Goal: Information Seeking & Learning: Learn about a topic

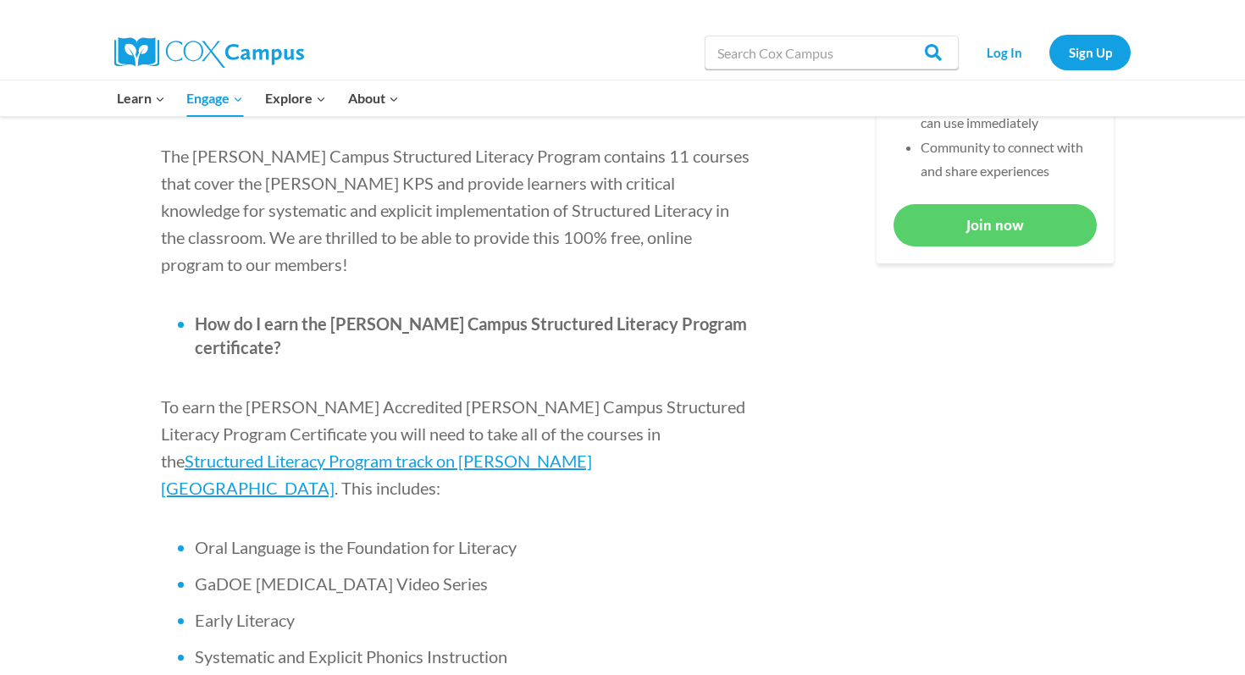
scroll to position [877, 0]
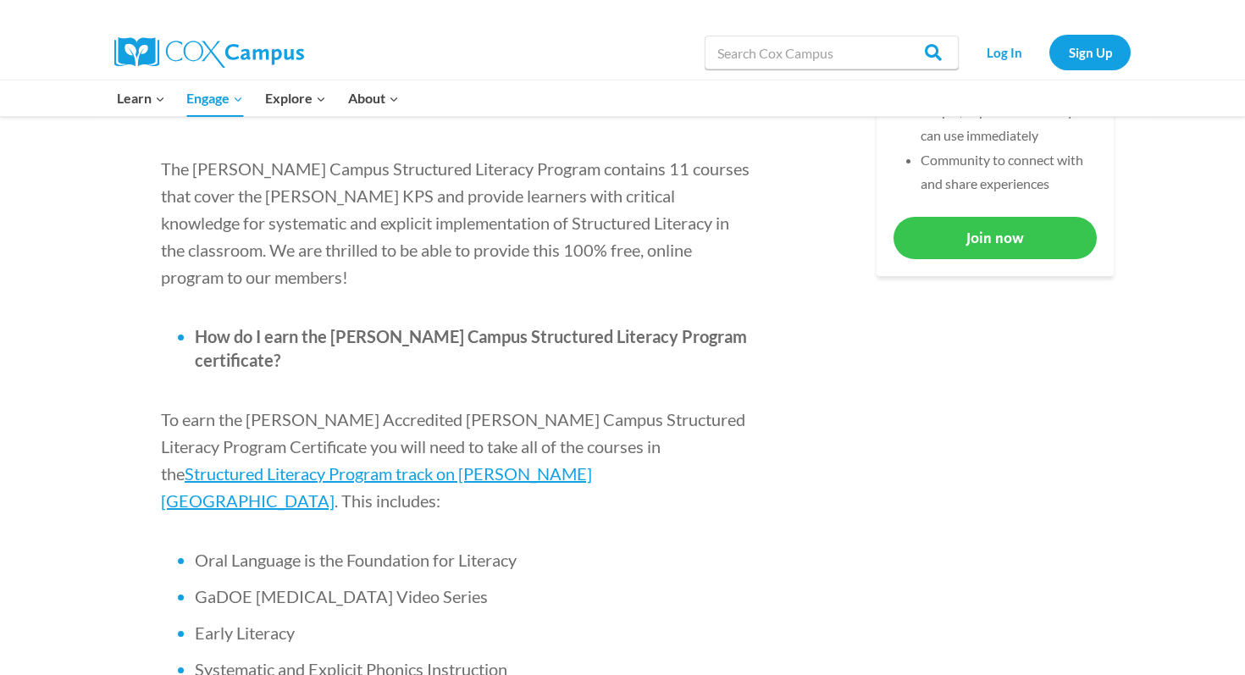
click at [983, 239] on link "Join now" at bounding box center [995, 238] width 203 height 42
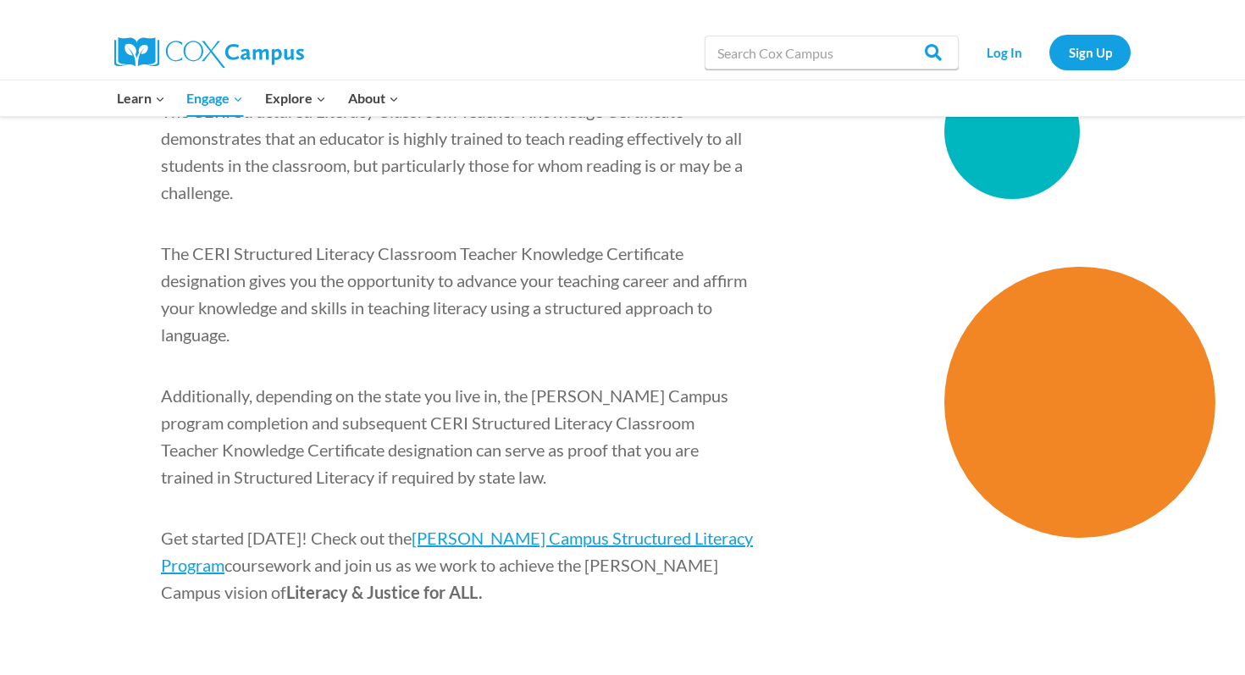
scroll to position [2526, 0]
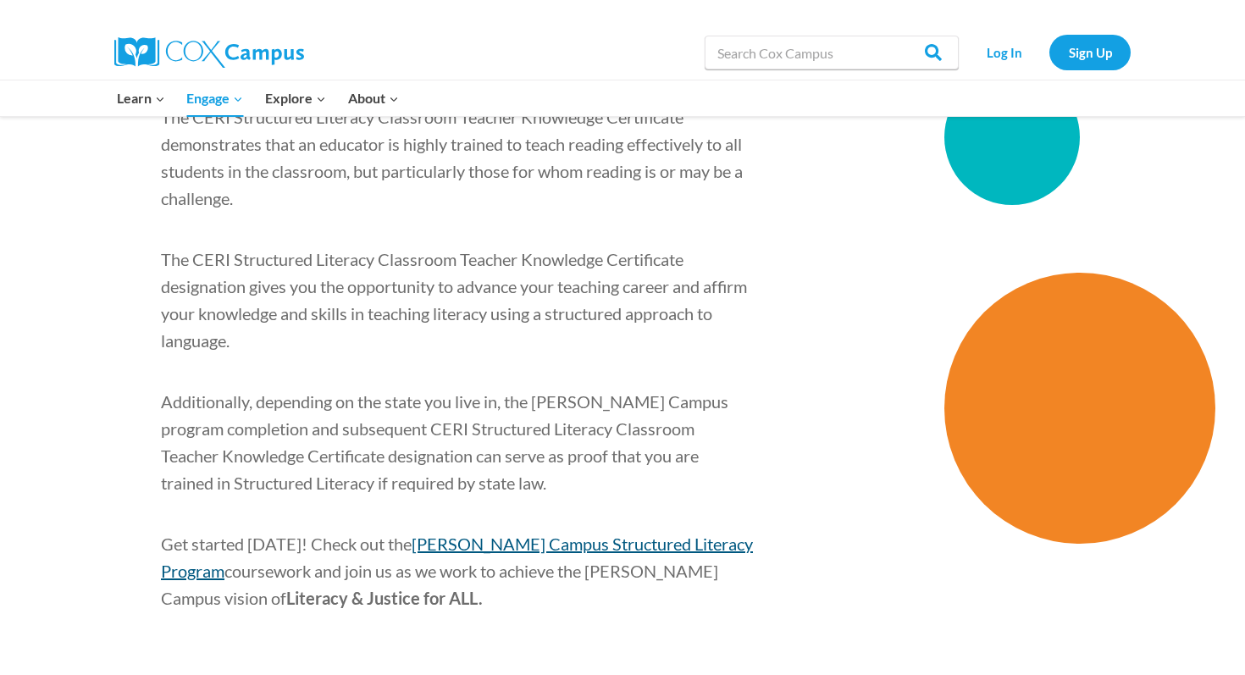
click at [431, 534] on span "[PERSON_NAME] Campus Structured Literacy Program" at bounding box center [457, 557] width 592 height 47
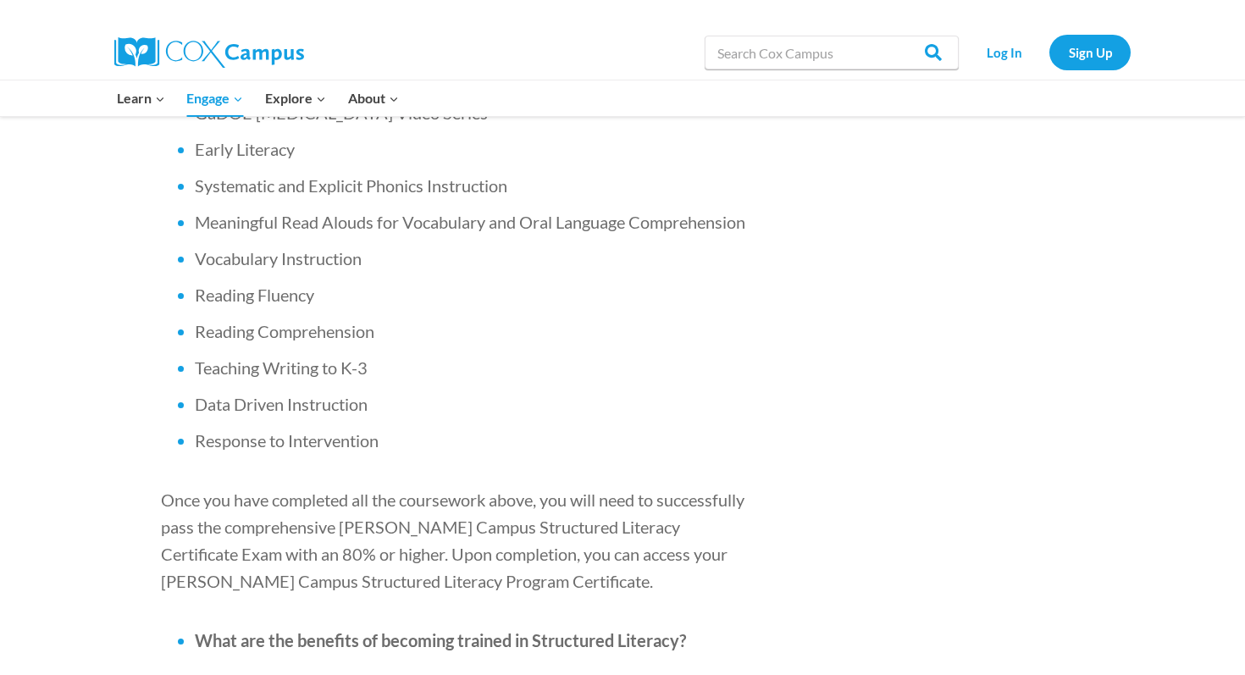
scroll to position [1362, 0]
